Goal: Task Accomplishment & Management: Manage account settings

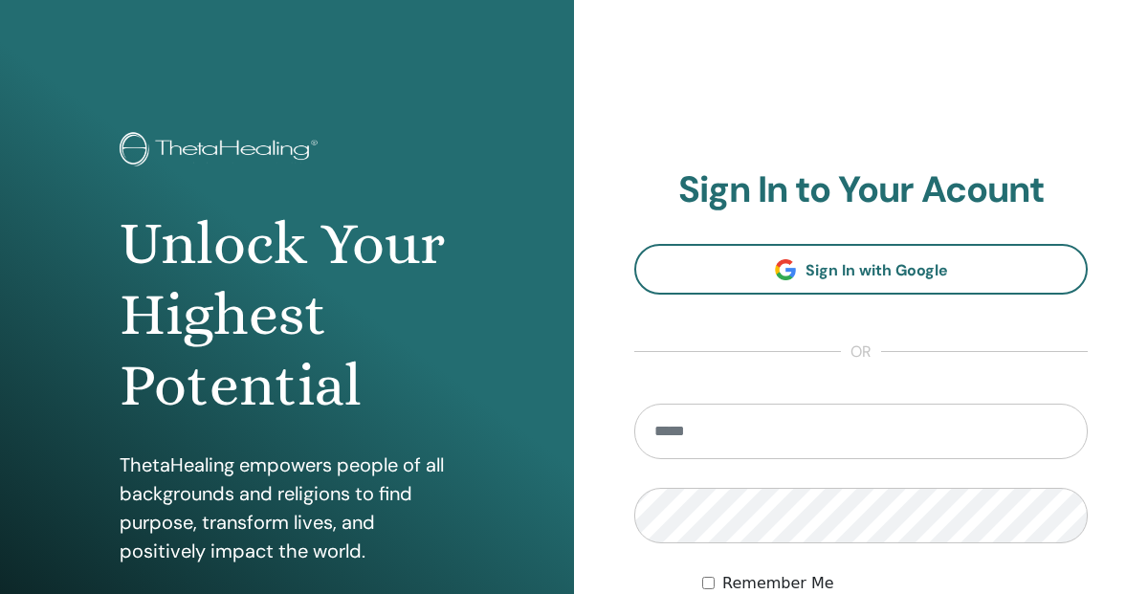
click at [684, 426] on input "email" at bounding box center [861, 431] width 454 height 55
type input "**********"
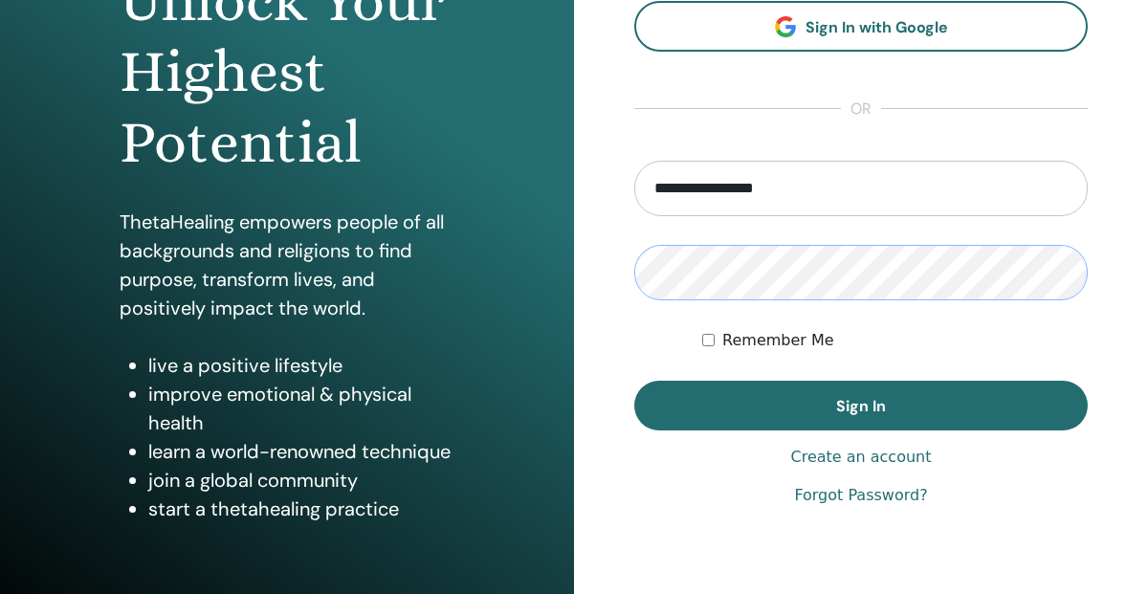
scroll to position [324, 0]
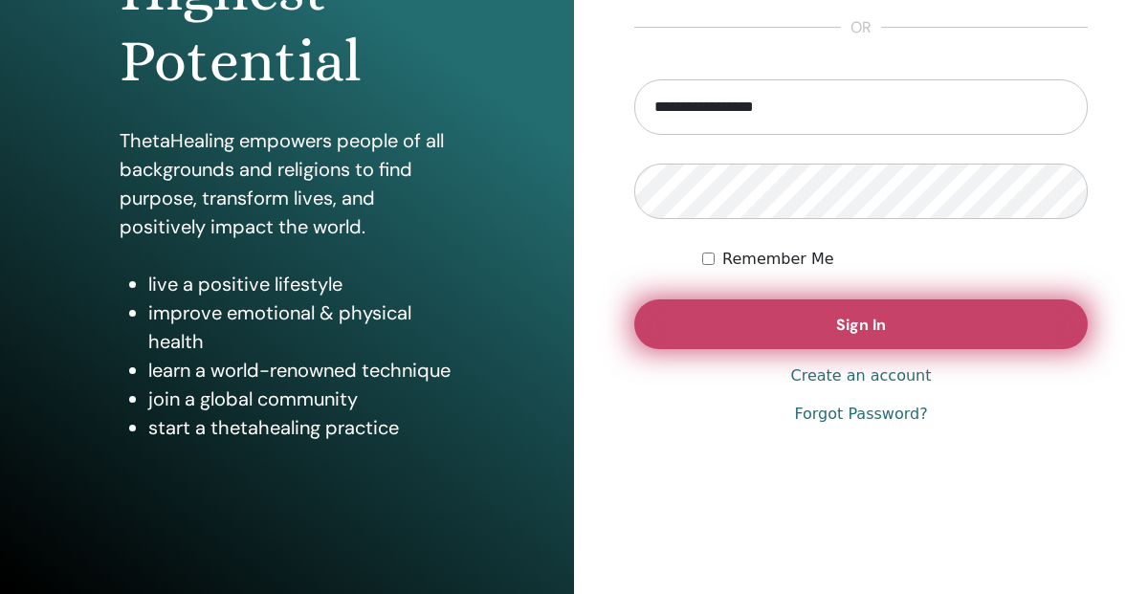
click at [875, 334] on span "Sign In" at bounding box center [861, 325] width 50 height 20
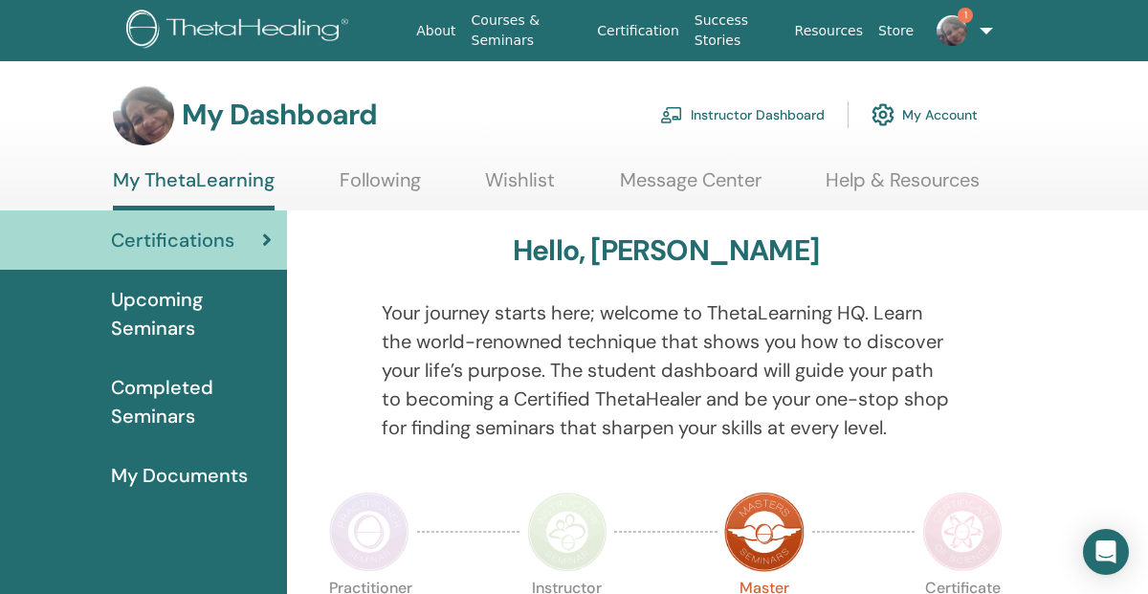
click at [954, 36] on img at bounding box center [952, 30] width 31 height 31
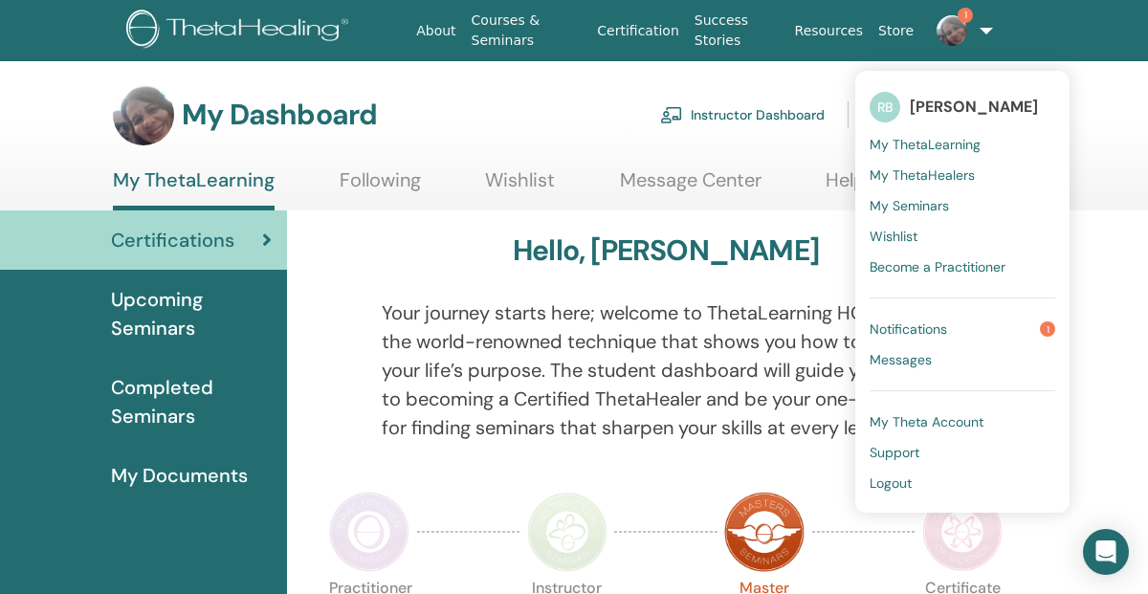
click at [920, 325] on span "Notifications" at bounding box center [909, 329] width 78 height 17
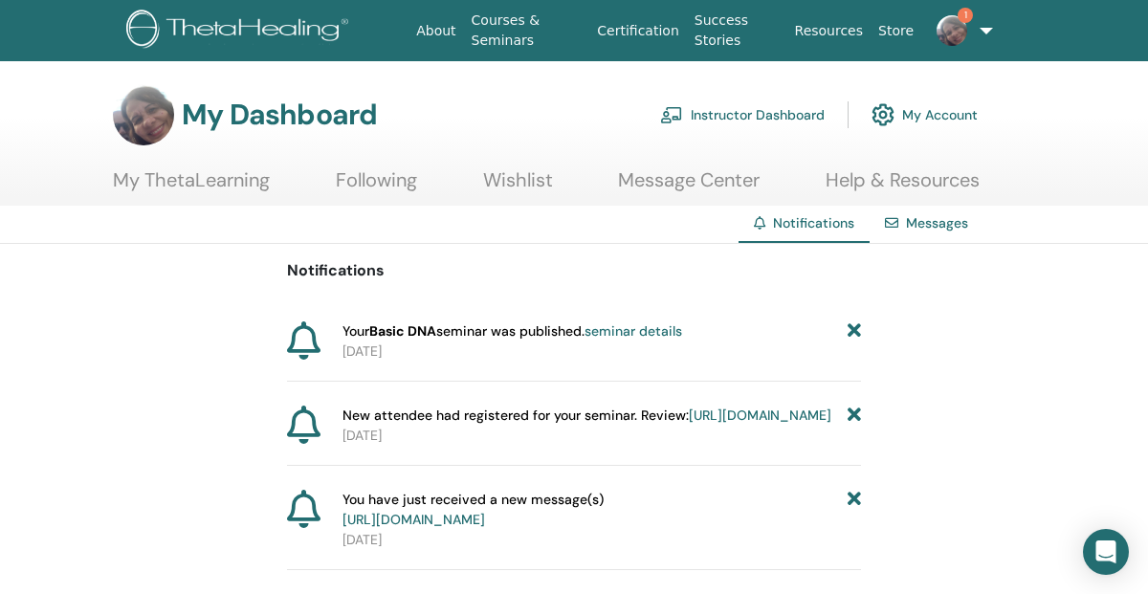
click at [775, 114] on link "Instructor Dashboard" at bounding box center [742, 115] width 165 height 42
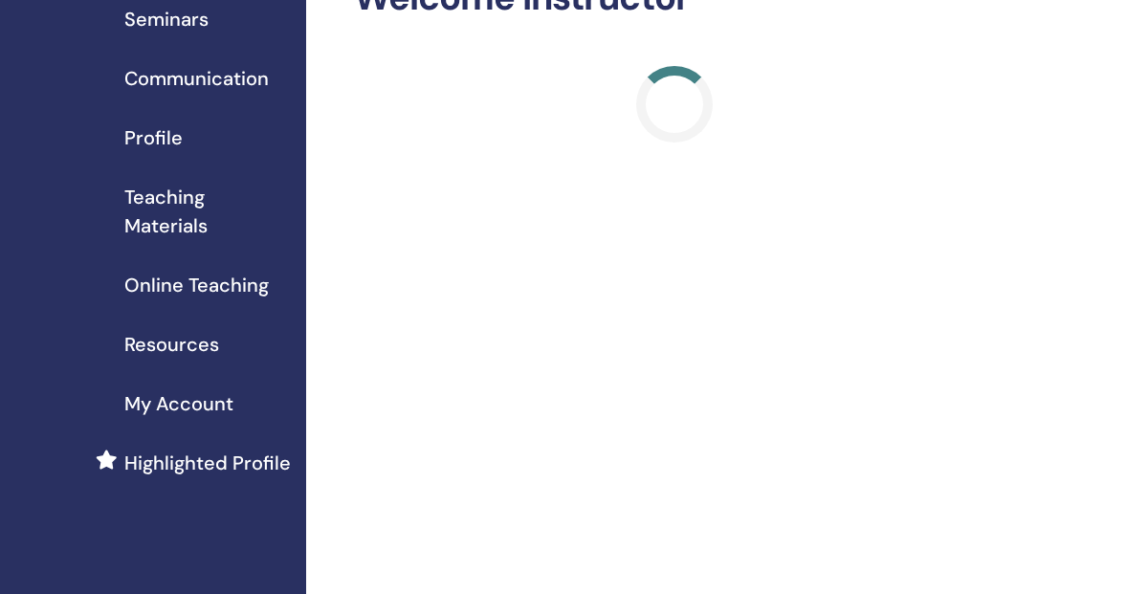
scroll to position [135, 0]
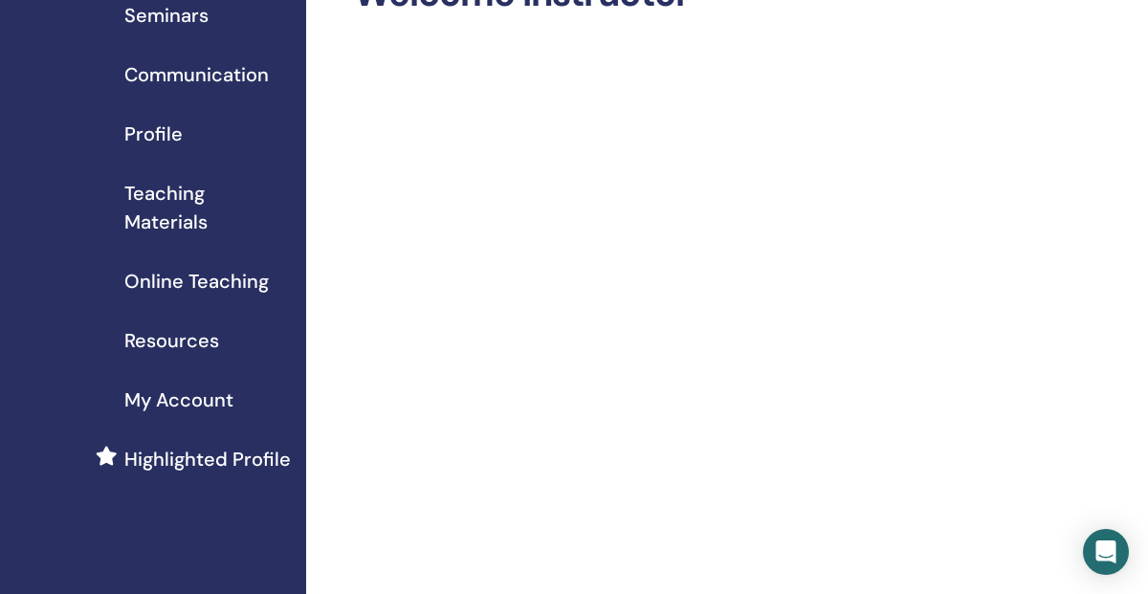
click at [211, 399] on span "My Account" at bounding box center [178, 400] width 109 height 29
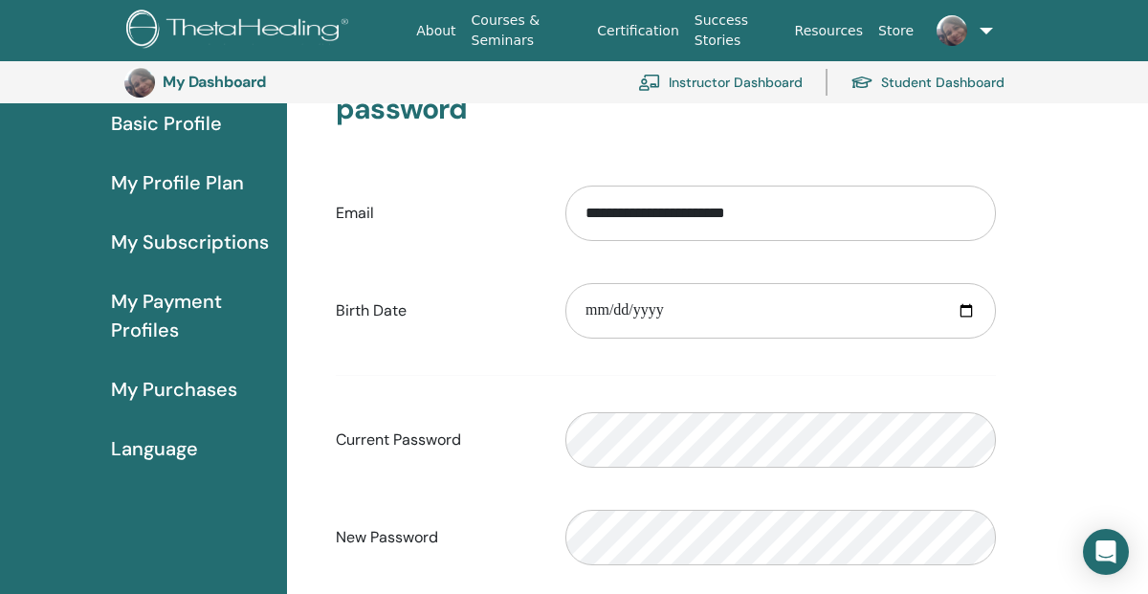
scroll to position [84, 0]
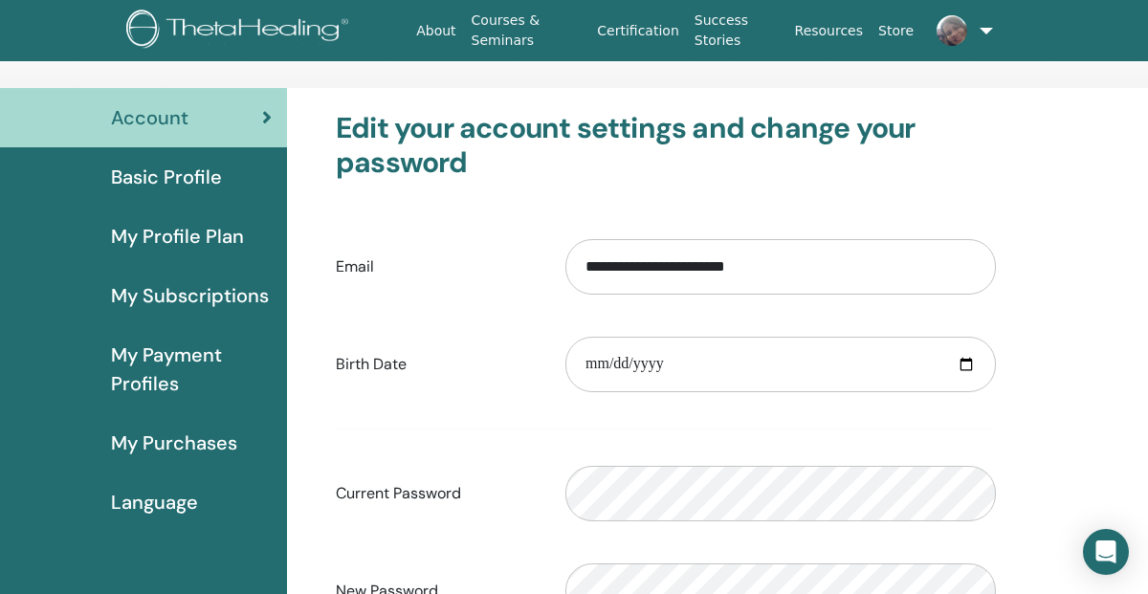
click at [203, 294] on span "My Subscriptions" at bounding box center [190, 295] width 158 height 29
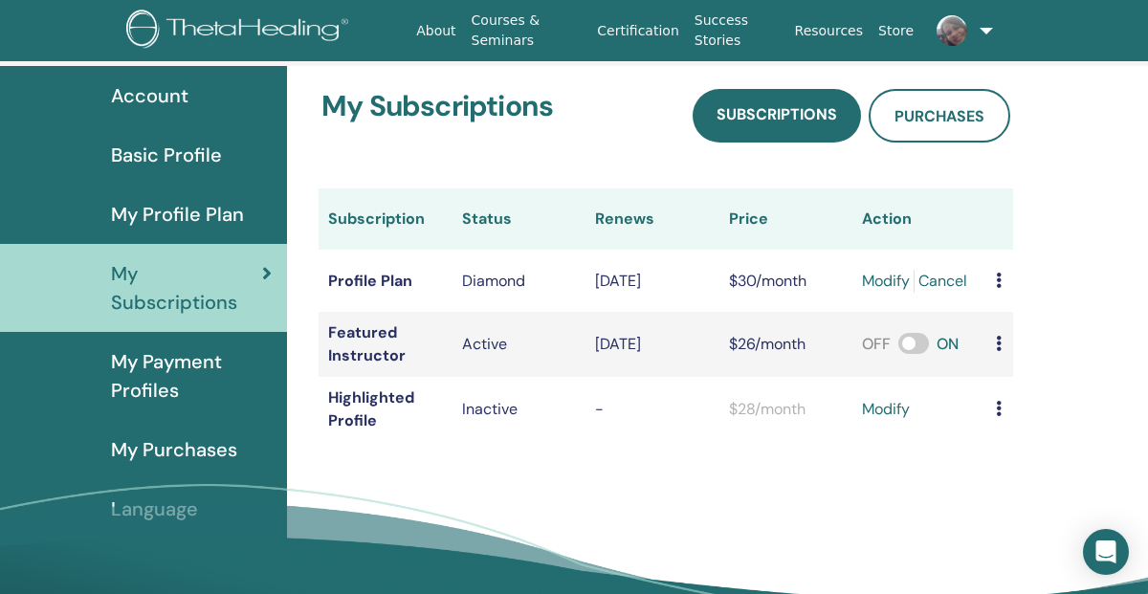
scroll to position [112, 0]
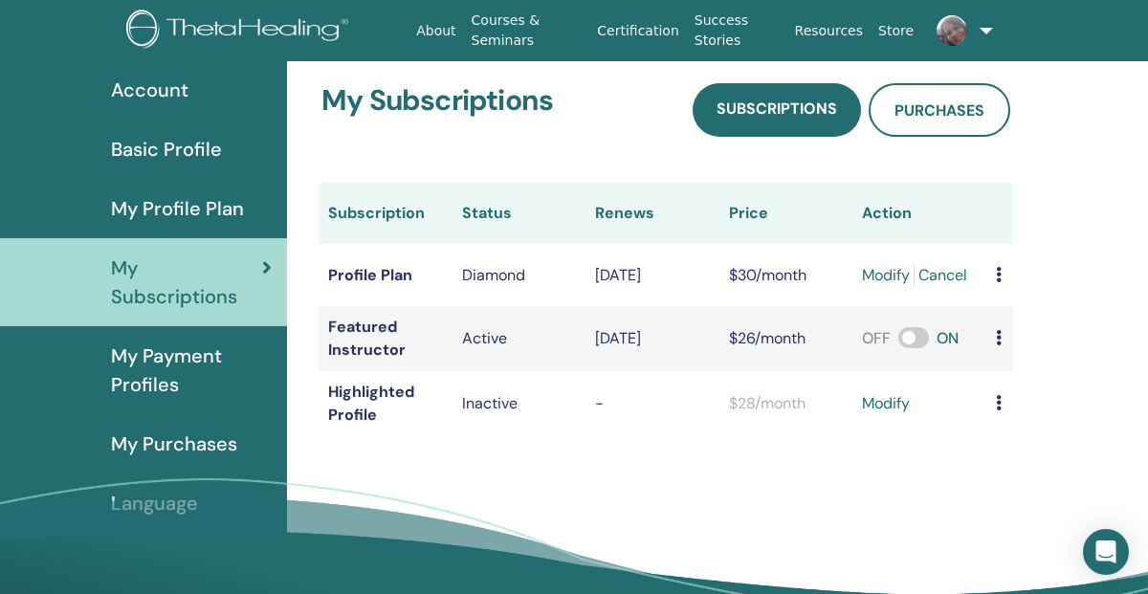
click at [921, 332] on span at bounding box center [913, 337] width 31 height 21
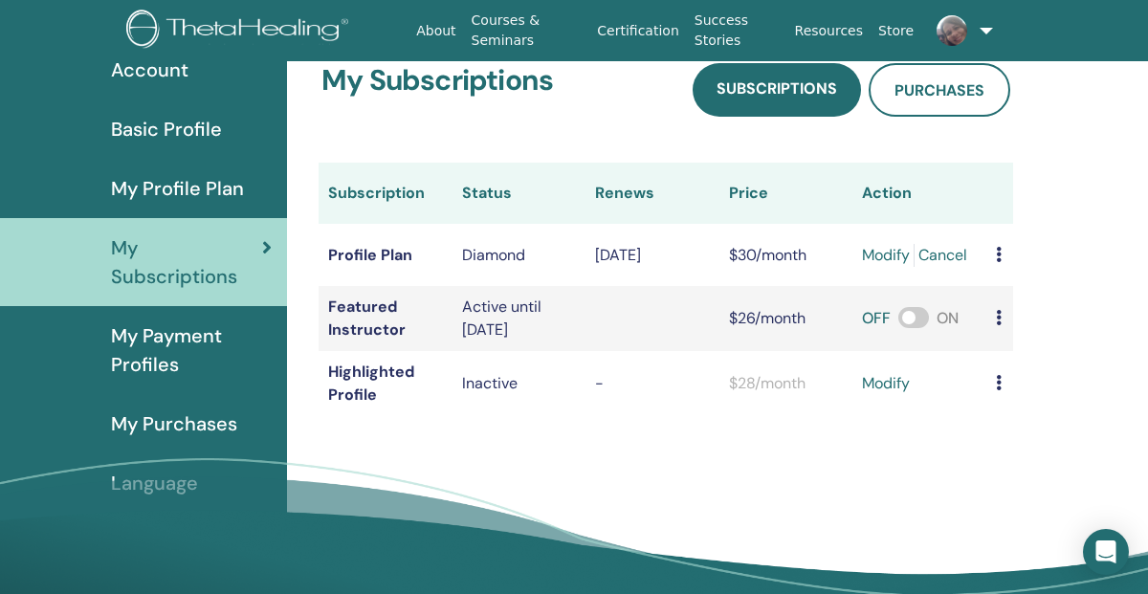
scroll to position [181, 0]
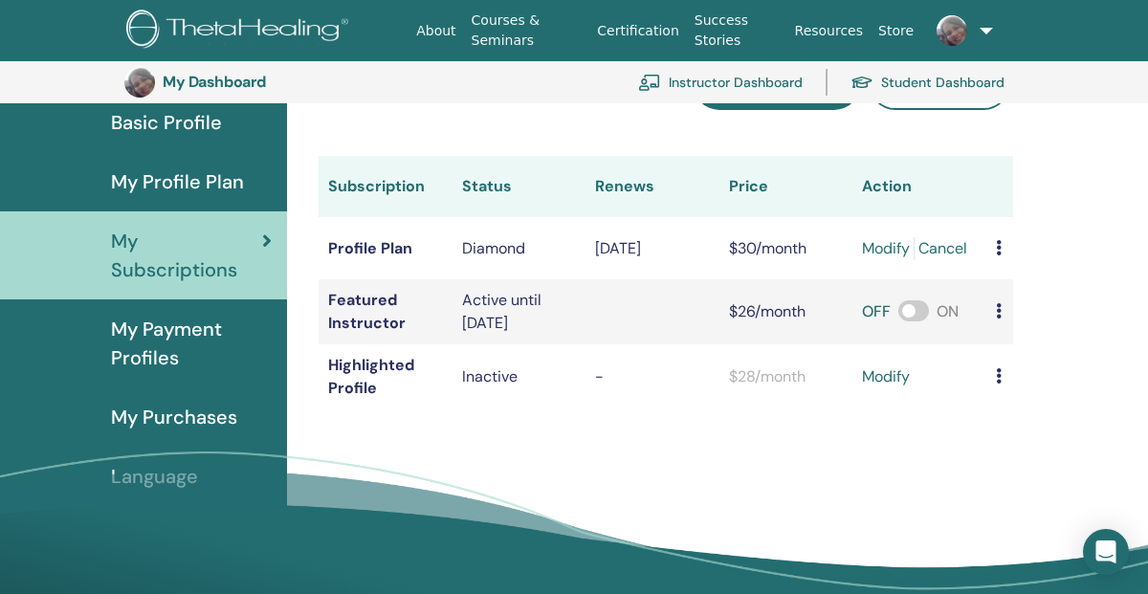
click at [228, 172] on span "My Profile Plan" at bounding box center [177, 181] width 133 height 29
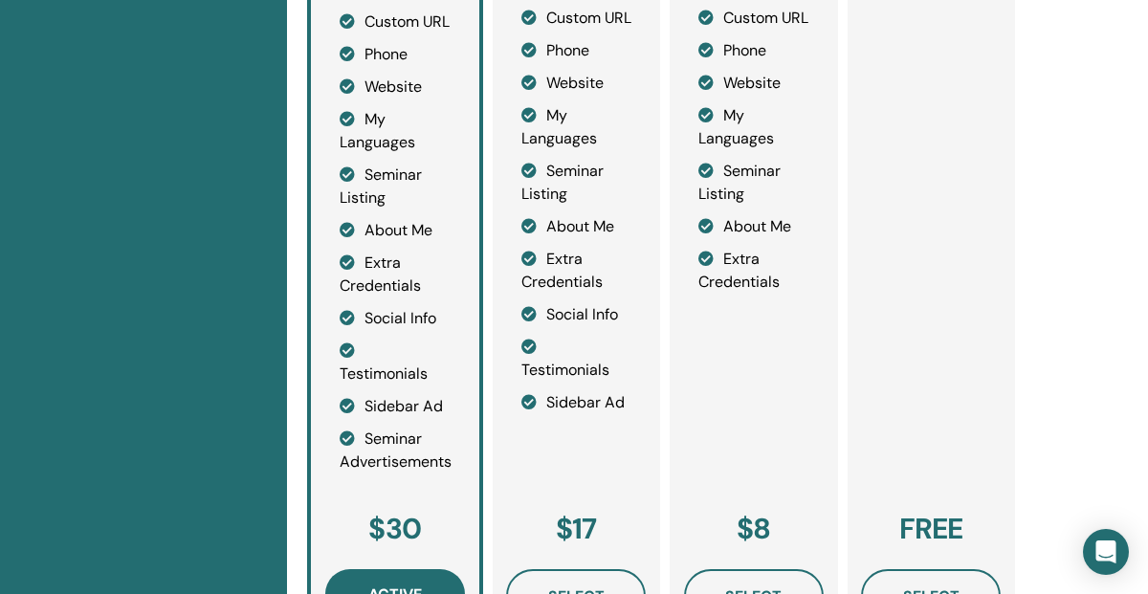
scroll to position [652, 0]
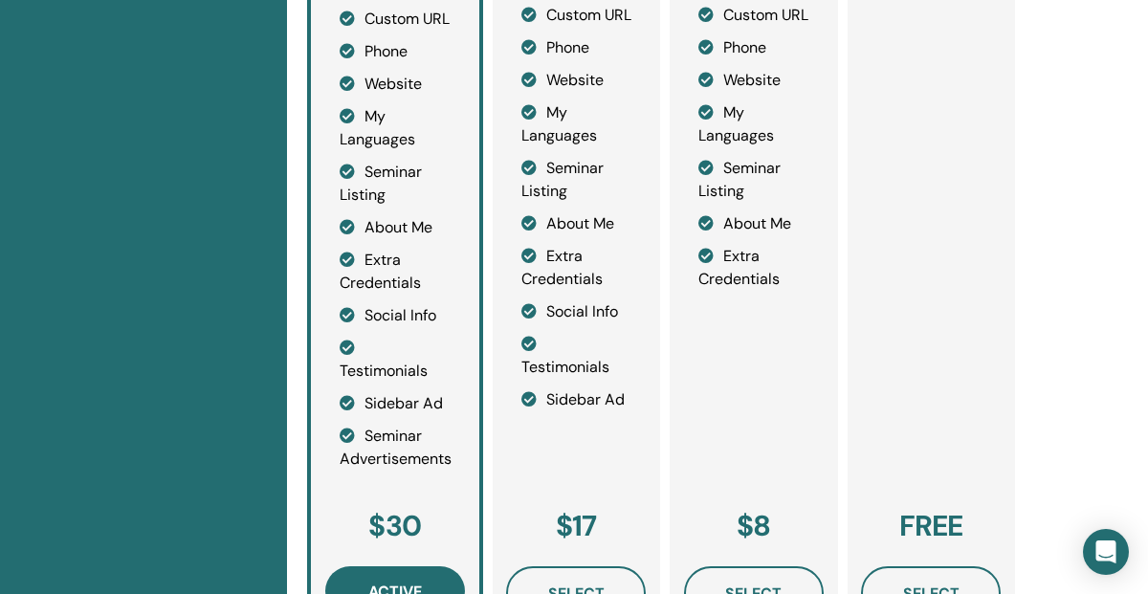
click at [411, 471] on li "Seminar Advertisements" at bounding box center [395, 448] width 111 height 46
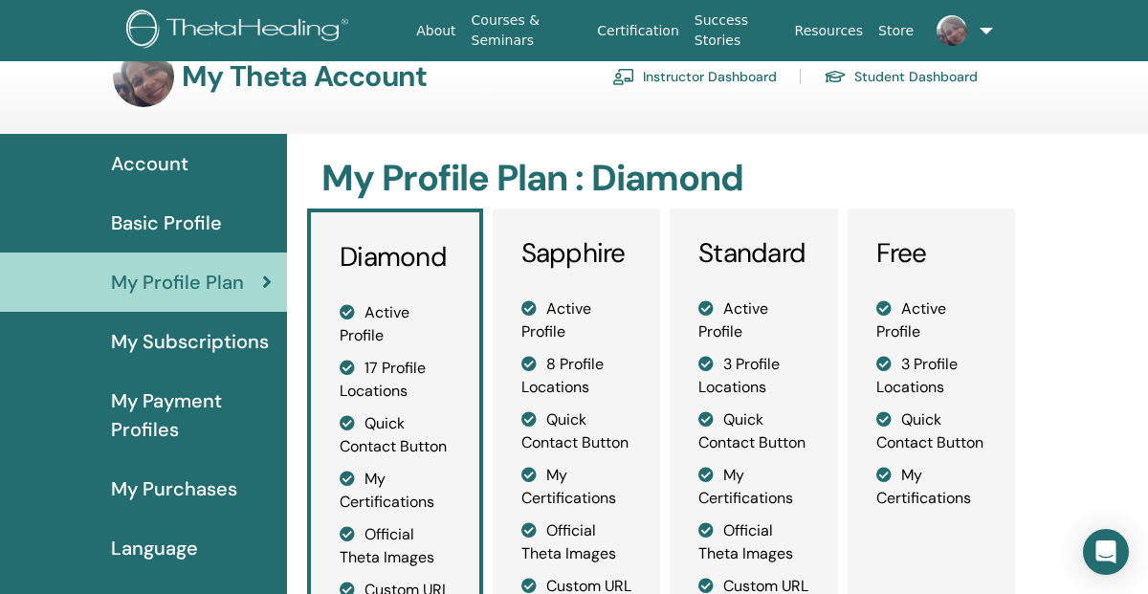
scroll to position [0, 0]
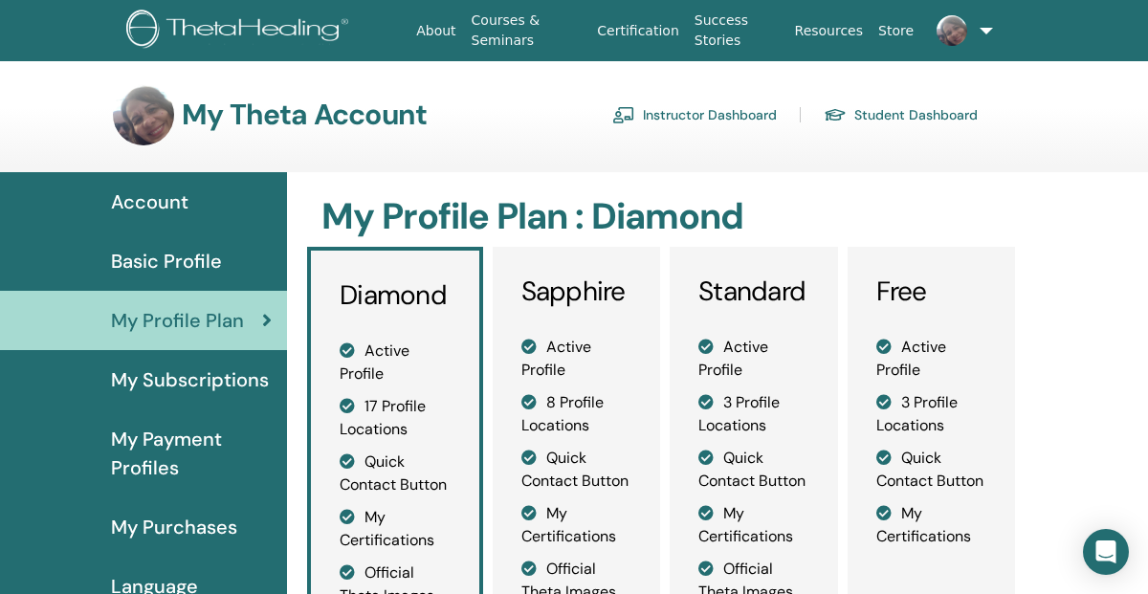
click at [827, 26] on link "Resources" at bounding box center [829, 30] width 84 height 35
